Goal: Communication & Community: Answer question/provide support

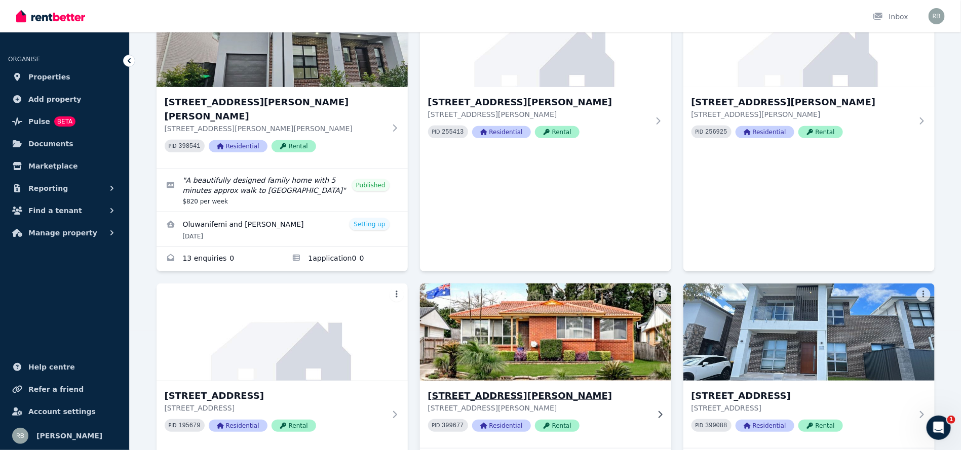
scroll to position [216, 0]
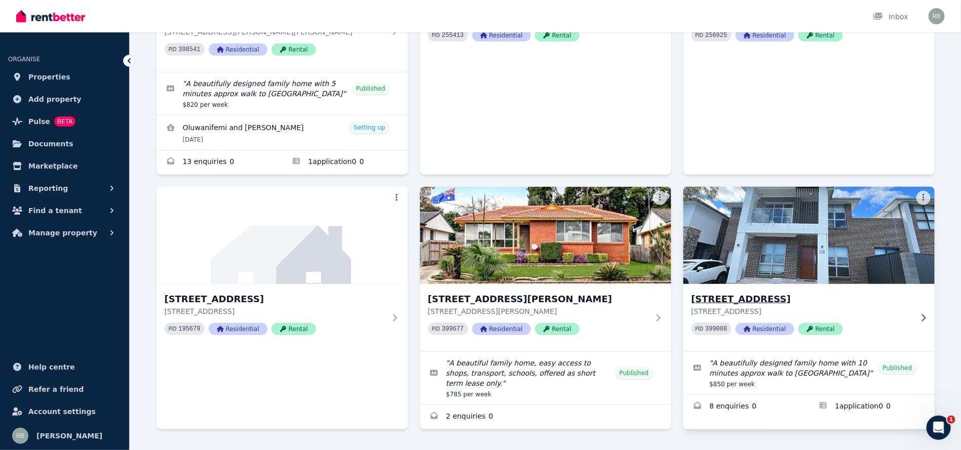
click at [758, 214] on img at bounding box center [808, 235] width 264 height 102
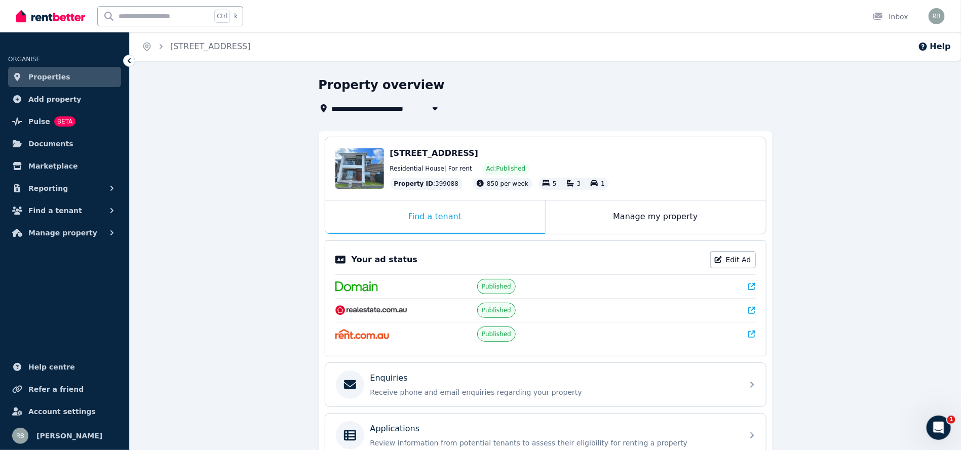
scroll to position [149, 0]
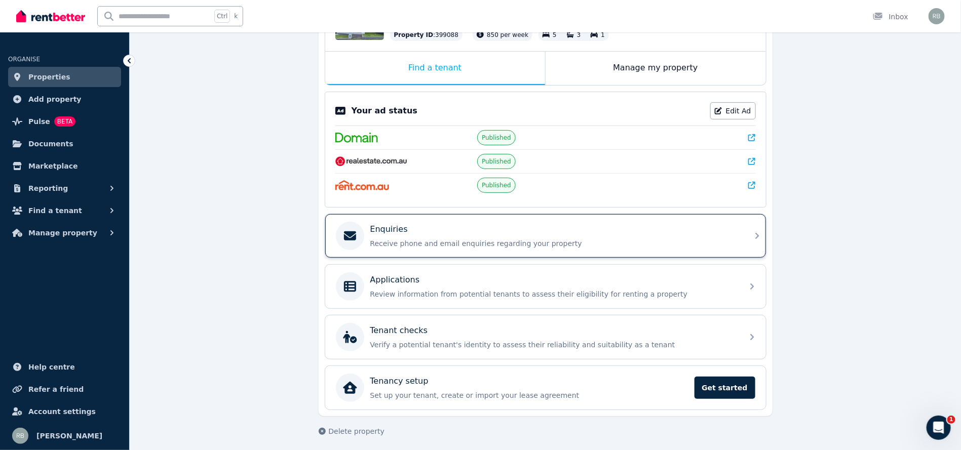
click at [535, 244] on p "Receive phone and email enquiries regarding your property" at bounding box center [553, 243] width 367 height 10
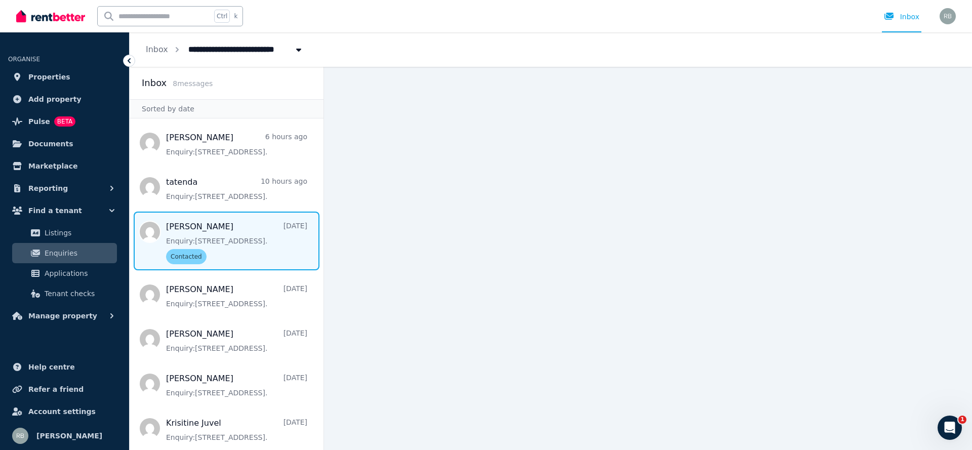
click at [191, 238] on span "Message list" at bounding box center [227, 241] width 194 height 59
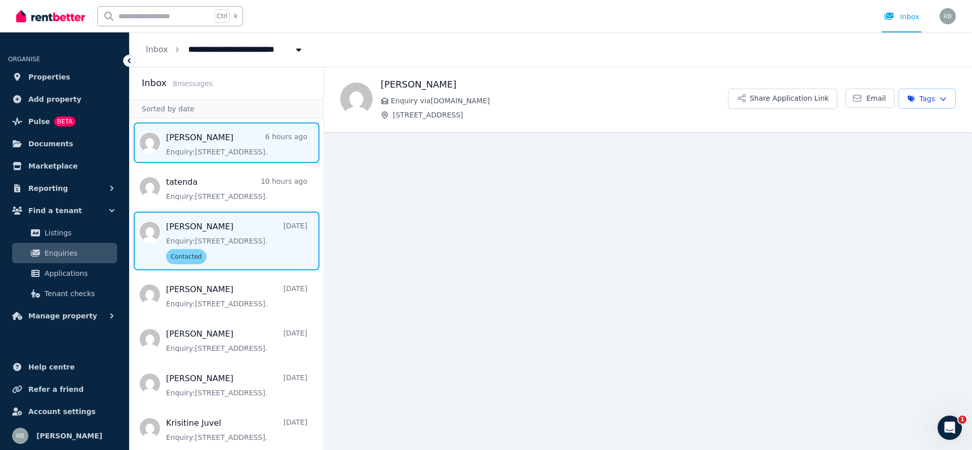
click at [251, 137] on span "Message list" at bounding box center [227, 143] width 194 height 41
